Goal: Task Accomplishment & Management: Use online tool/utility

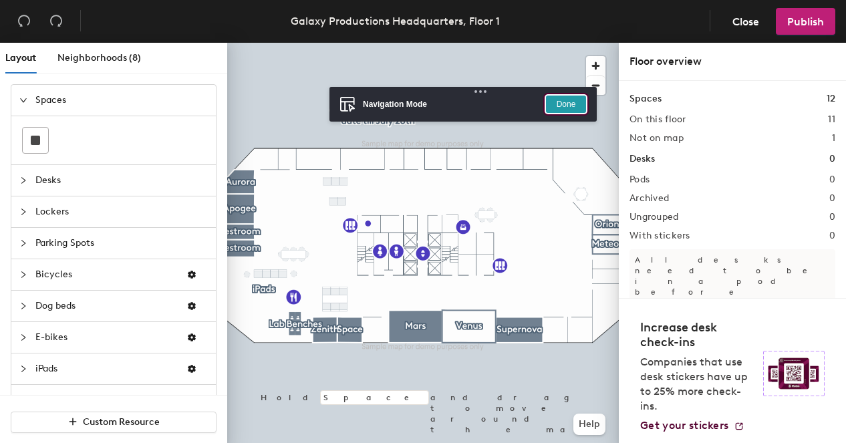
click at [557, 100] on button "Done" at bounding box center [566, 104] width 40 height 17
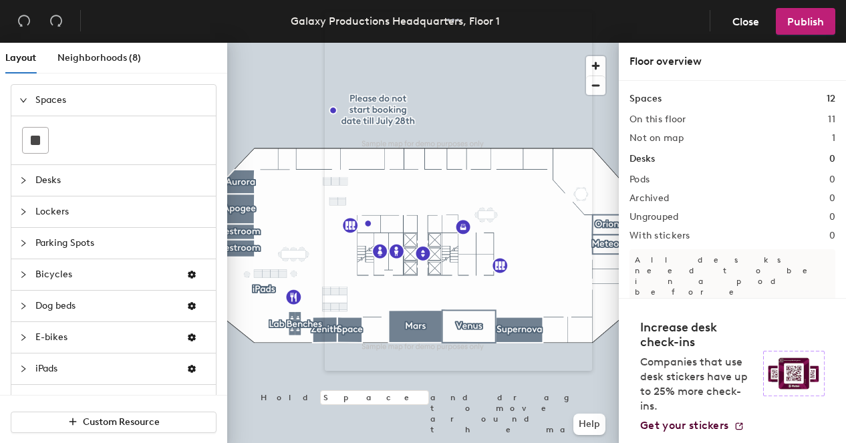
drag, startPoint x: 189, startPoint y: 30, endPoint x: 503, endPoint y: 32, distance: 314.2
click at [503, 32] on body "Skip navigation Schedule Office People Analytics Visits Deliveries Services Man…" at bounding box center [423, 221] width 846 height 443
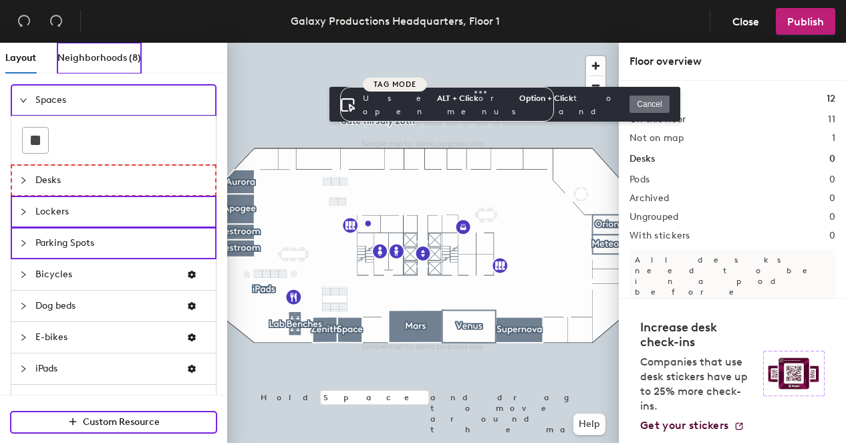
click at [202, 188] on div "Desks" at bounding box center [113, 180] width 205 height 31
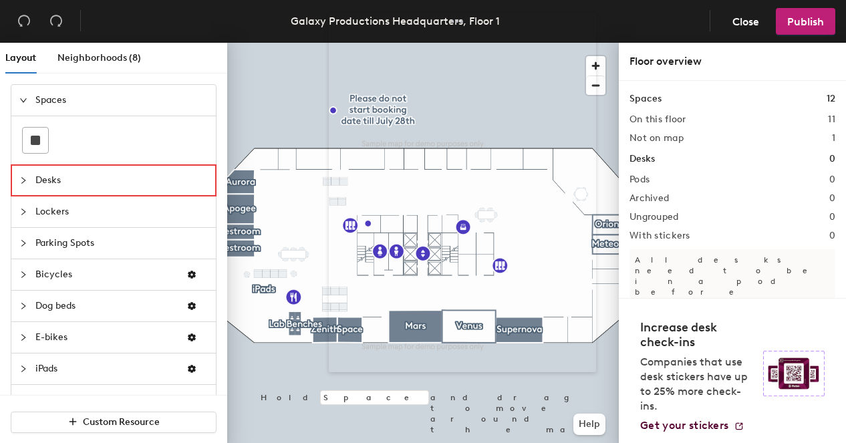
drag, startPoint x: 111, startPoint y: 22, endPoint x: 430, endPoint y: 25, distance: 318.9
click at [430, 25] on body "Skip navigation Schedule Office People Analytics Visits Deliveries Services Man…" at bounding box center [423, 221] width 846 height 443
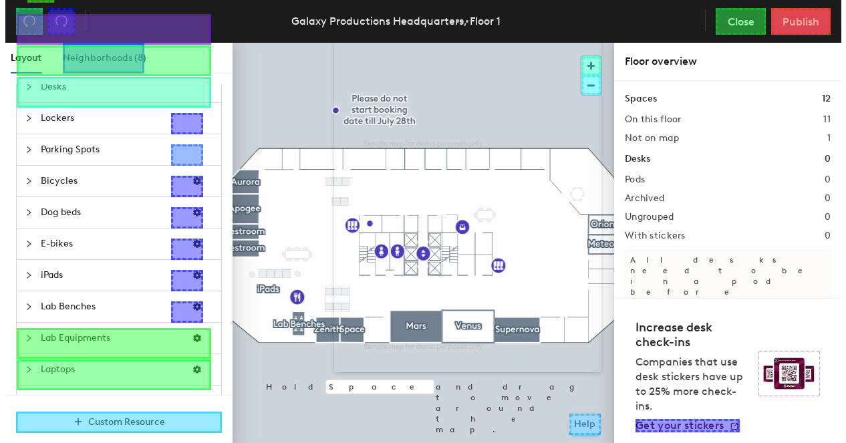
scroll to position [158, 0]
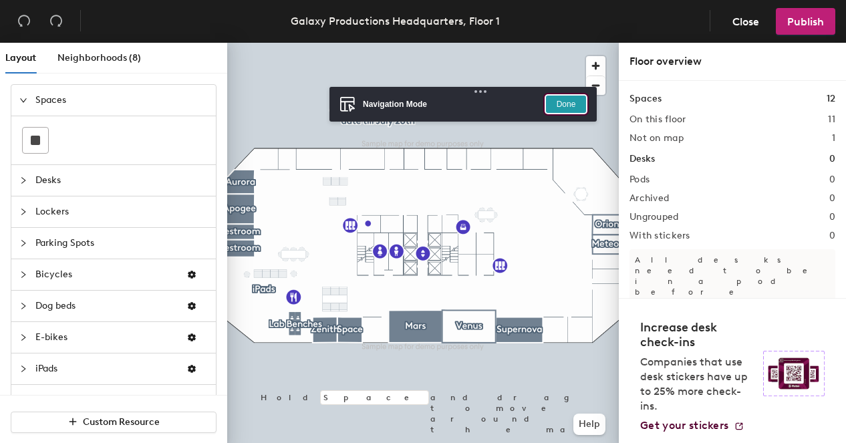
click at [570, 105] on button "Done" at bounding box center [566, 104] width 40 height 17
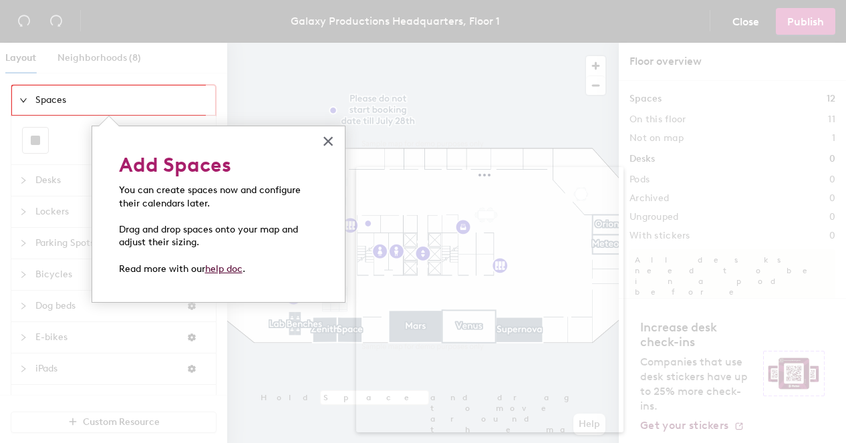
click at [556, 179] on div at bounding box center [423, 221] width 846 height 443
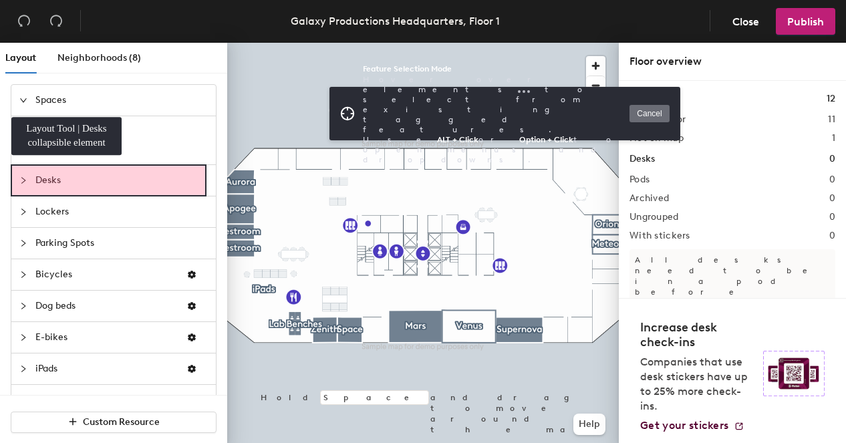
click at [122, 186] on span "Desks" at bounding box center [121, 180] width 172 height 31
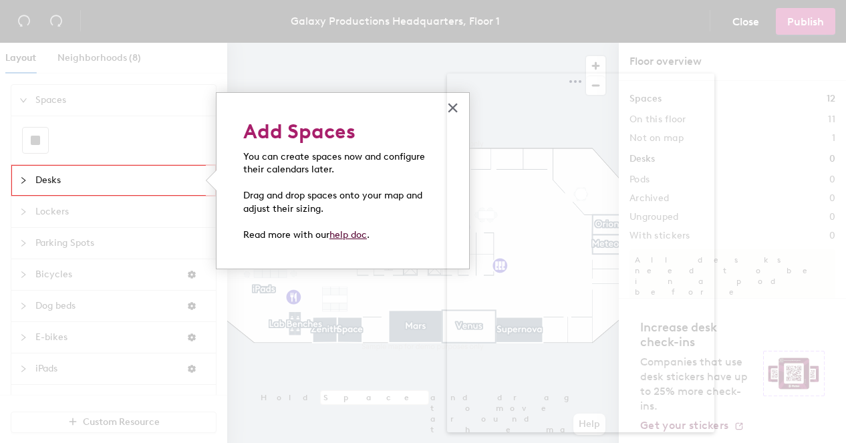
drag, startPoint x: 168, startPoint y: 88, endPoint x: 603, endPoint y: 80, distance: 435.2
click at [603, 80] on body "Skip navigation Schedule Office People Analytics Visits Deliveries Services Man…" at bounding box center [423, 221] width 846 height 443
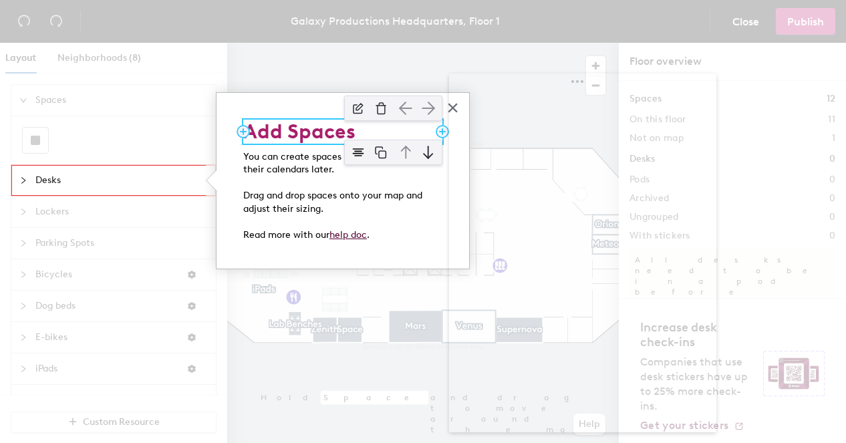
click at [305, 130] on h2 "Add Spaces" at bounding box center [342, 132] width 199 height 24
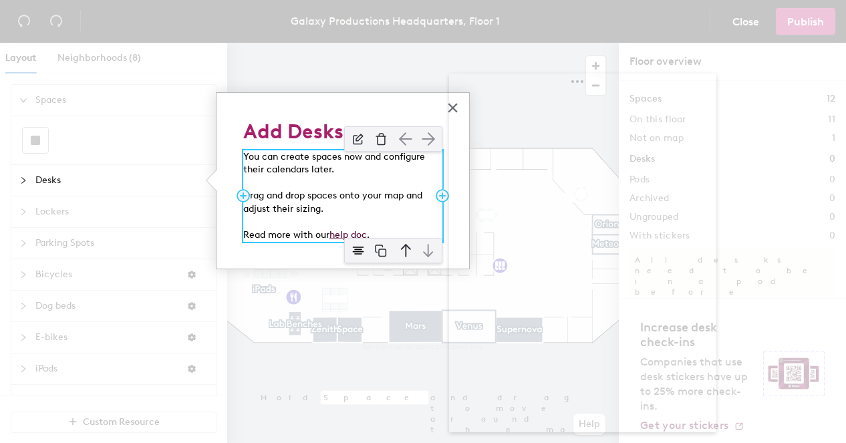
click at [330, 164] on p "You can create spaces now and configure their calendars later." at bounding box center [342, 163] width 199 height 26
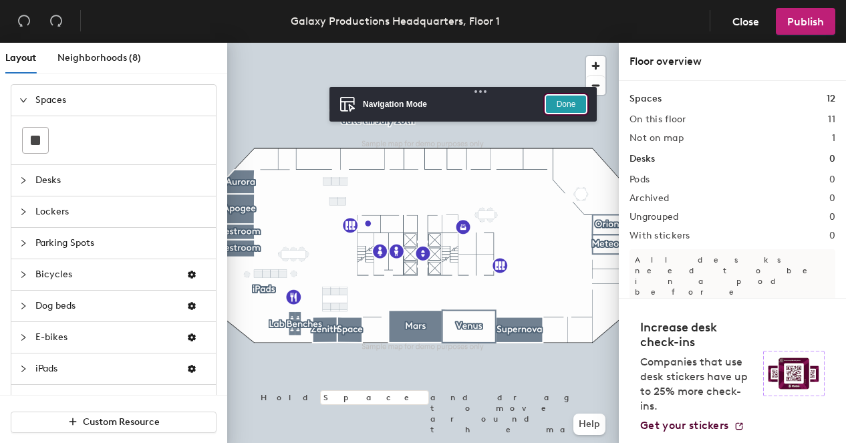
click at [563, 104] on button "Done" at bounding box center [566, 104] width 40 height 17
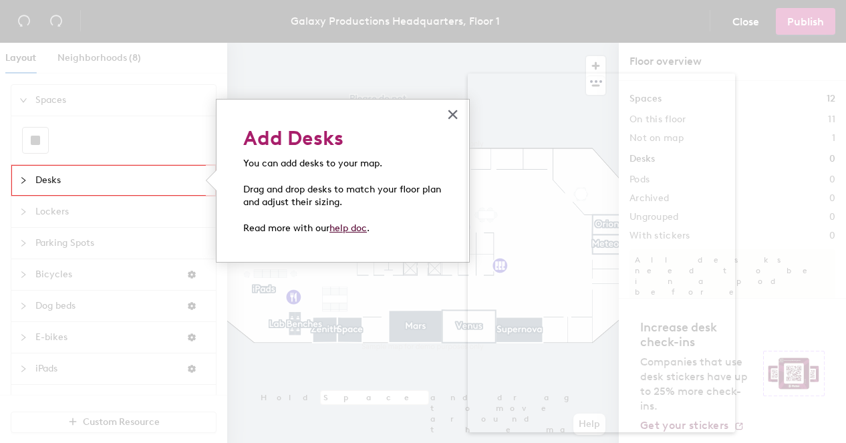
drag, startPoint x: 154, startPoint y: 98, endPoint x: 602, endPoint y: 100, distance: 447.9
click at [602, 100] on body "Skip navigation Schedule Office People Analytics Visits Deliveries Services Man…" at bounding box center [423, 221] width 846 height 443
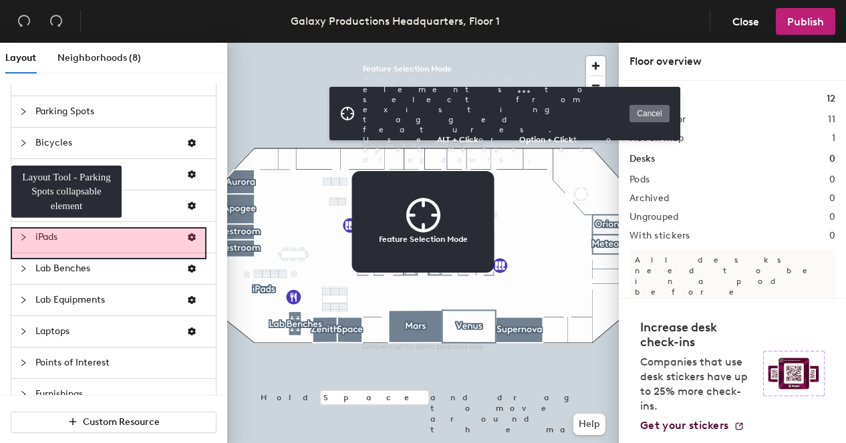
scroll to position [158, 0]
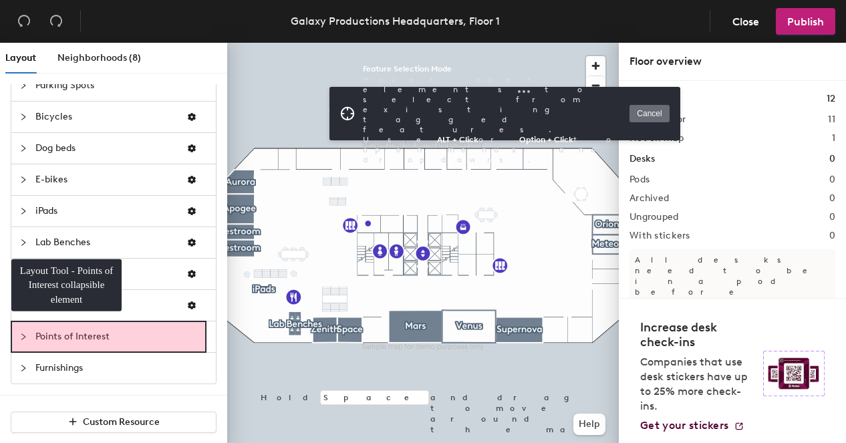
click at [134, 332] on span "Points of Interest" at bounding box center [121, 337] width 172 height 31
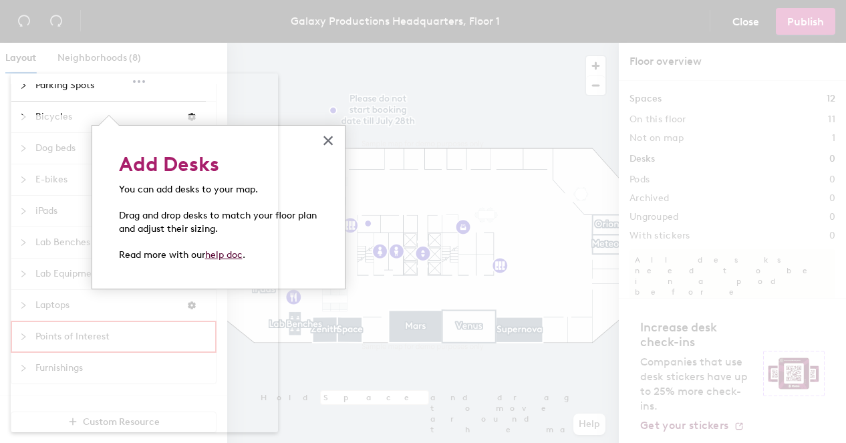
scroll to position [115, 0]
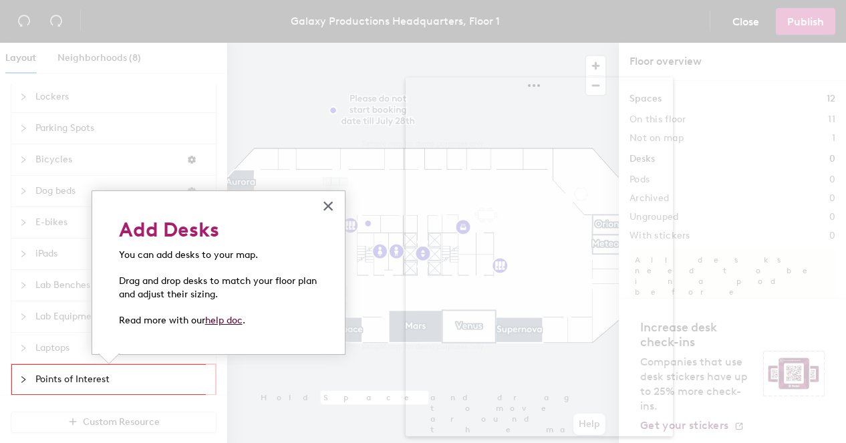
click at [555, 99] on div at bounding box center [423, 221] width 846 height 443
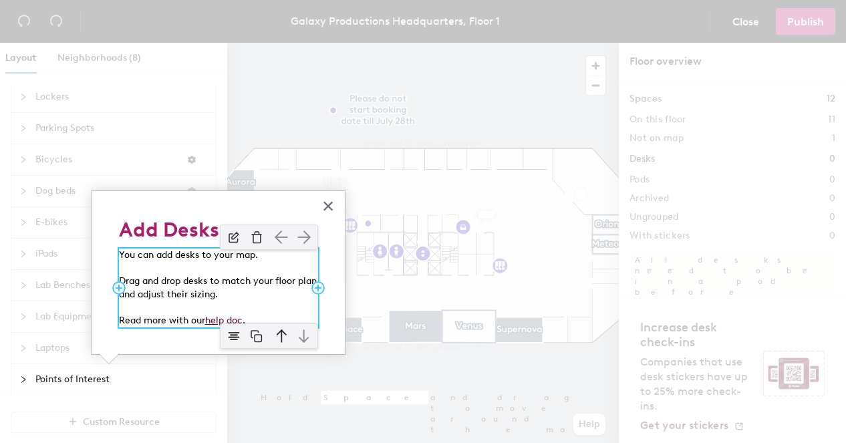
click at [240, 252] on div at bounding box center [269, 237] width 112 height 39
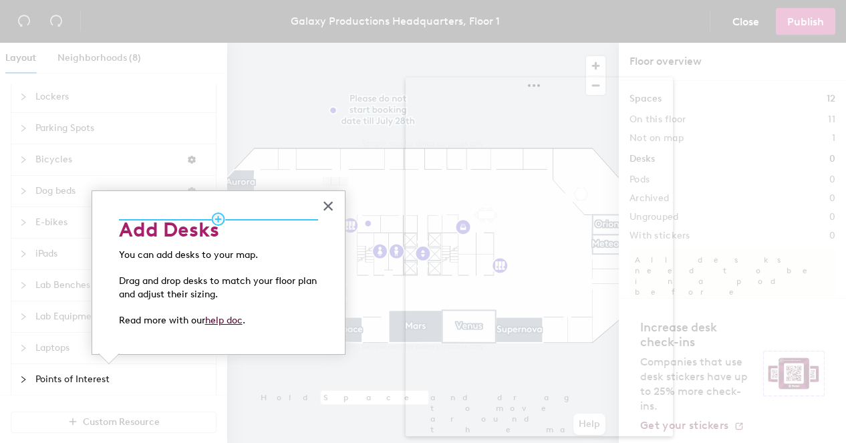
click at [187, 220] on hr at bounding box center [218, 219] width 199 height 1
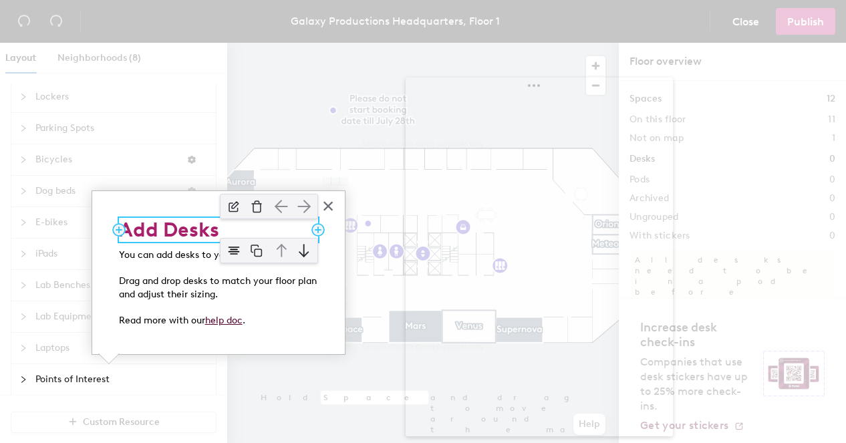
click at [189, 229] on h2 "Add Desks" at bounding box center [218, 230] width 199 height 24
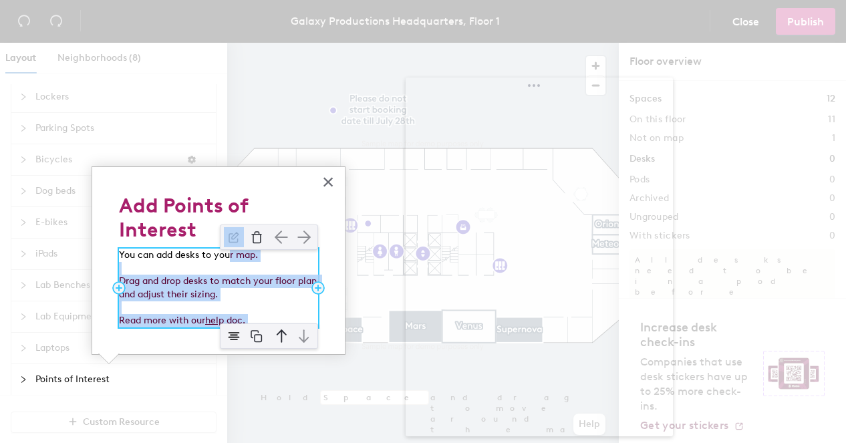
click at [229, 256] on div "You can add desks to your map. Drag and drop desks to match your floor plan and…" at bounding box center [218, 288] width 199 height 79
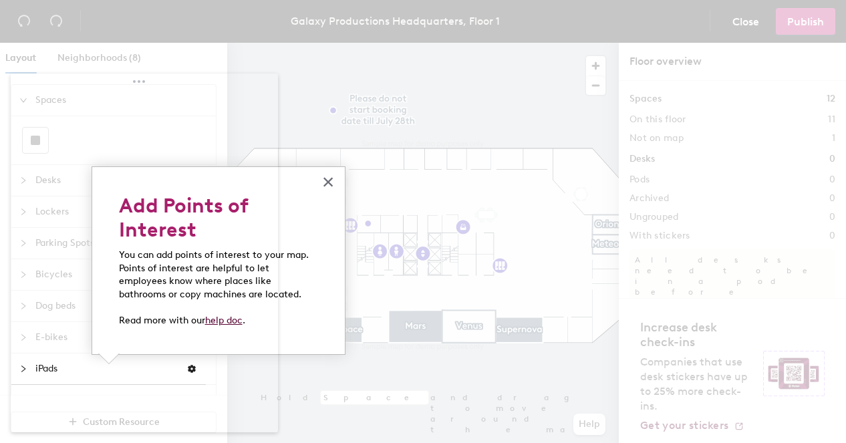
scroll to position [115, 0]
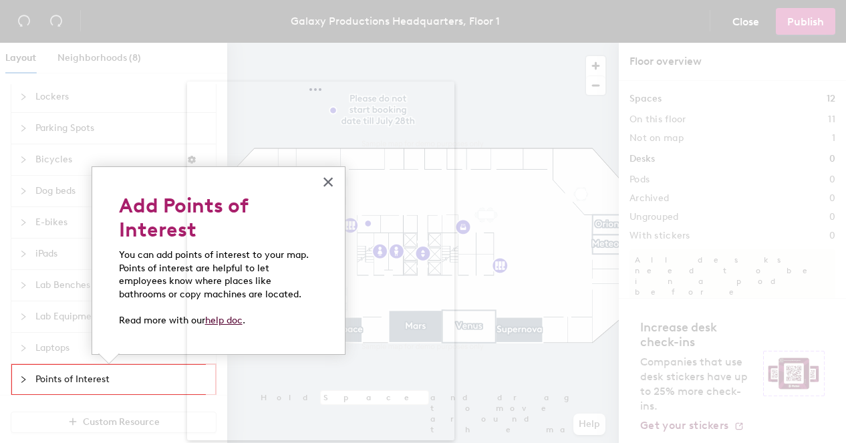
click at [315, 92] on div at bounding box center [423, 221] width 846 height 443
drag, startPoint x: 334, startPoint y: 102, endPoint x: 509, endPoint y: 82, distance: 176.9
click at [509, 82] on body "Skip navigation Schedule Office People Analytics Visits Deliveries Services Man…" at bounding box center [423, 221] width 846 height 443
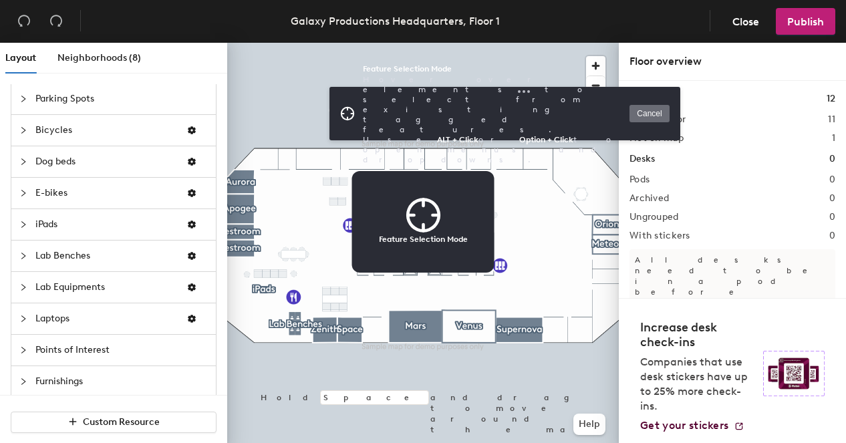
scroll to position [158, 0]
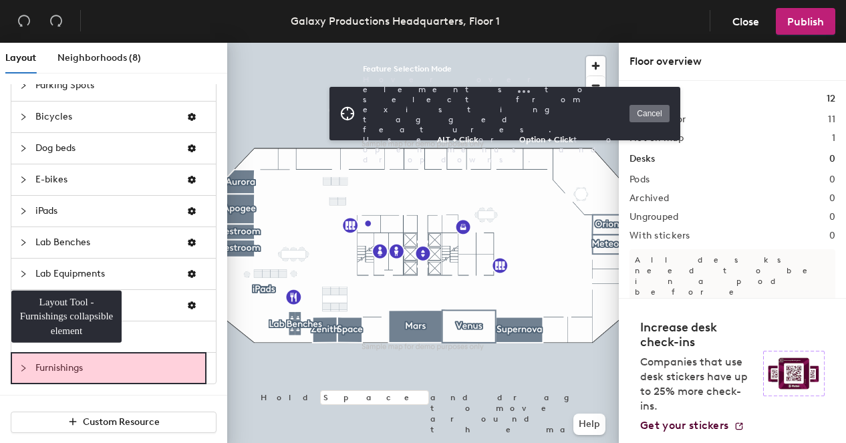
click at [123, 361] on span "Furnishings" at bounding box center [121, 368] width 172 height 31
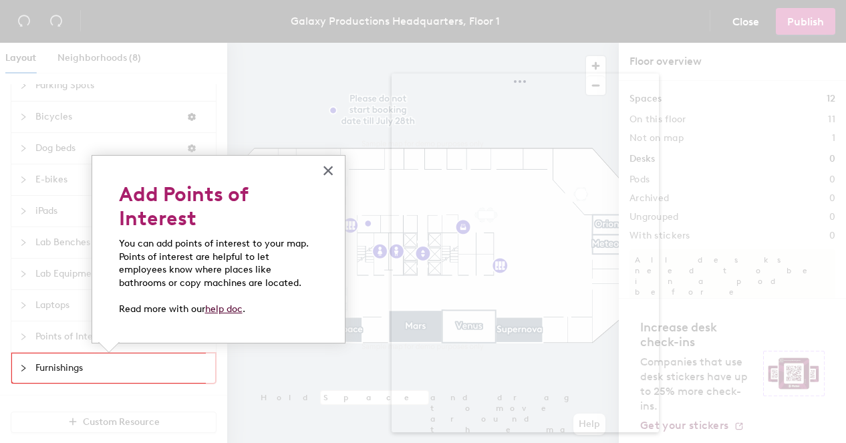
drag, startPoint x: 205, startPoint y: 97, endPoint x: 586, endPoint y: 88, distance: 381.8
click at [586, 88] on body "Skip navigation Schedule Office People Analytics Visits Deliveries Services Man…" at bounding box center [423, 221] width 846 height 443
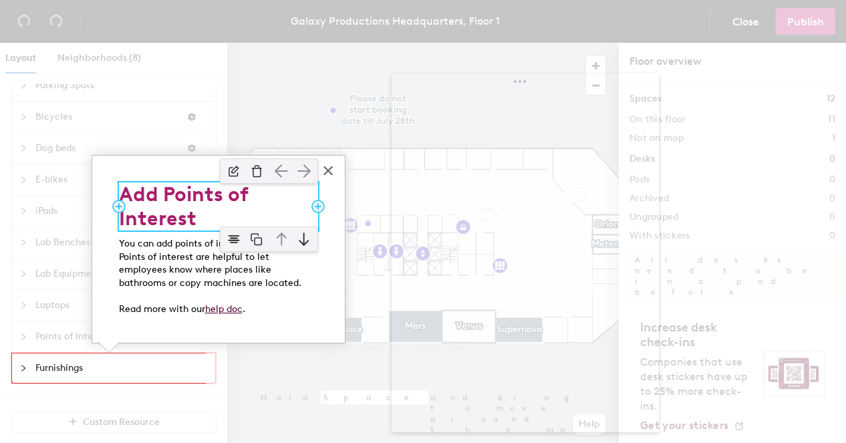
click at [237, 211] on h2 "Add Points of Interest" at bounding box center [218, 206] width 199 height 48
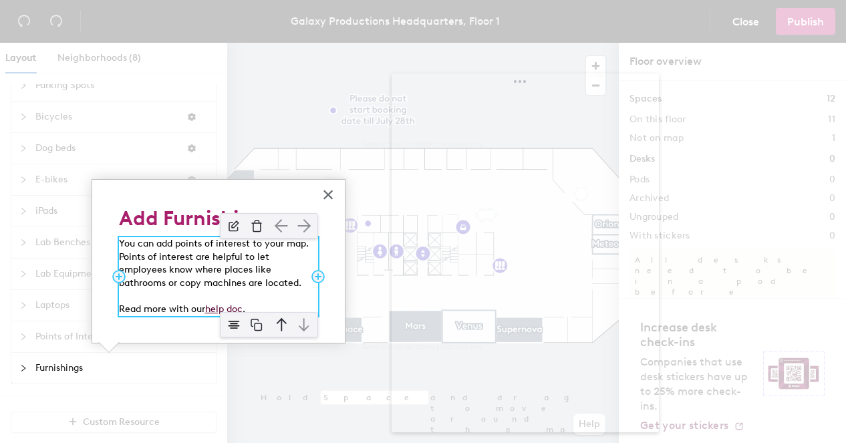
click at [186, 251] on p "You can add points of interest to your map. Points of interest are helpful to l…" at bounding box center [218, 263] width 199 height 52
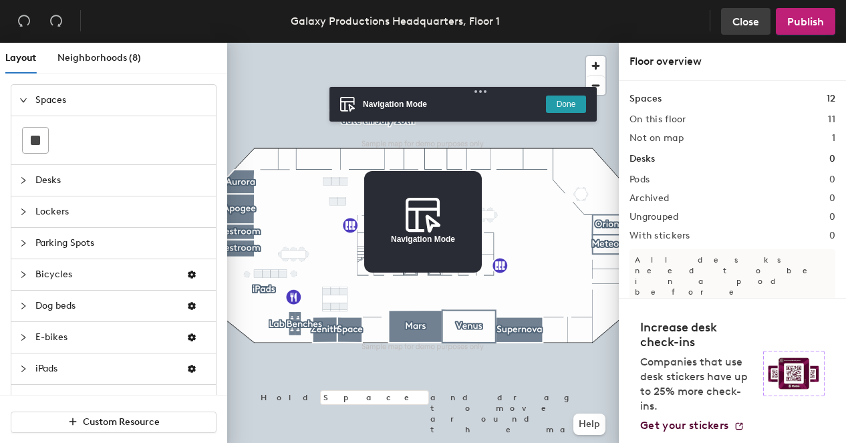
click at [747, 21] on span "Close" at bounding box center [746, 21] width 27 height 13
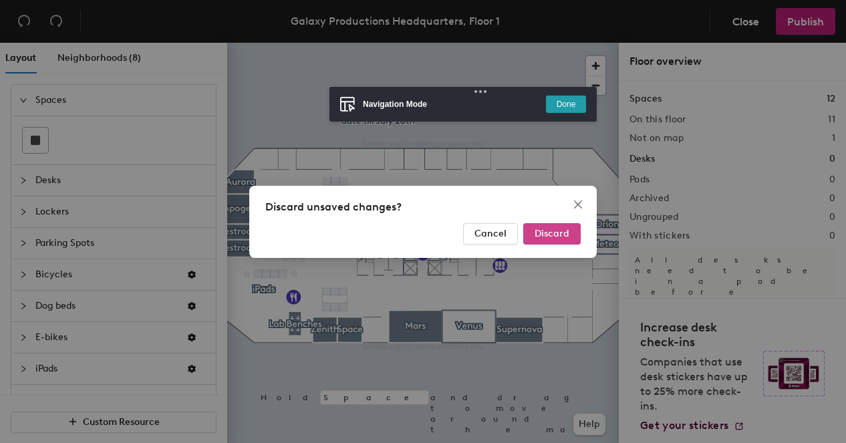
click at [561, 233] on span "Discard" at bounding box center [552, 233] width 35 height 11
